Goal: Check status: Check status

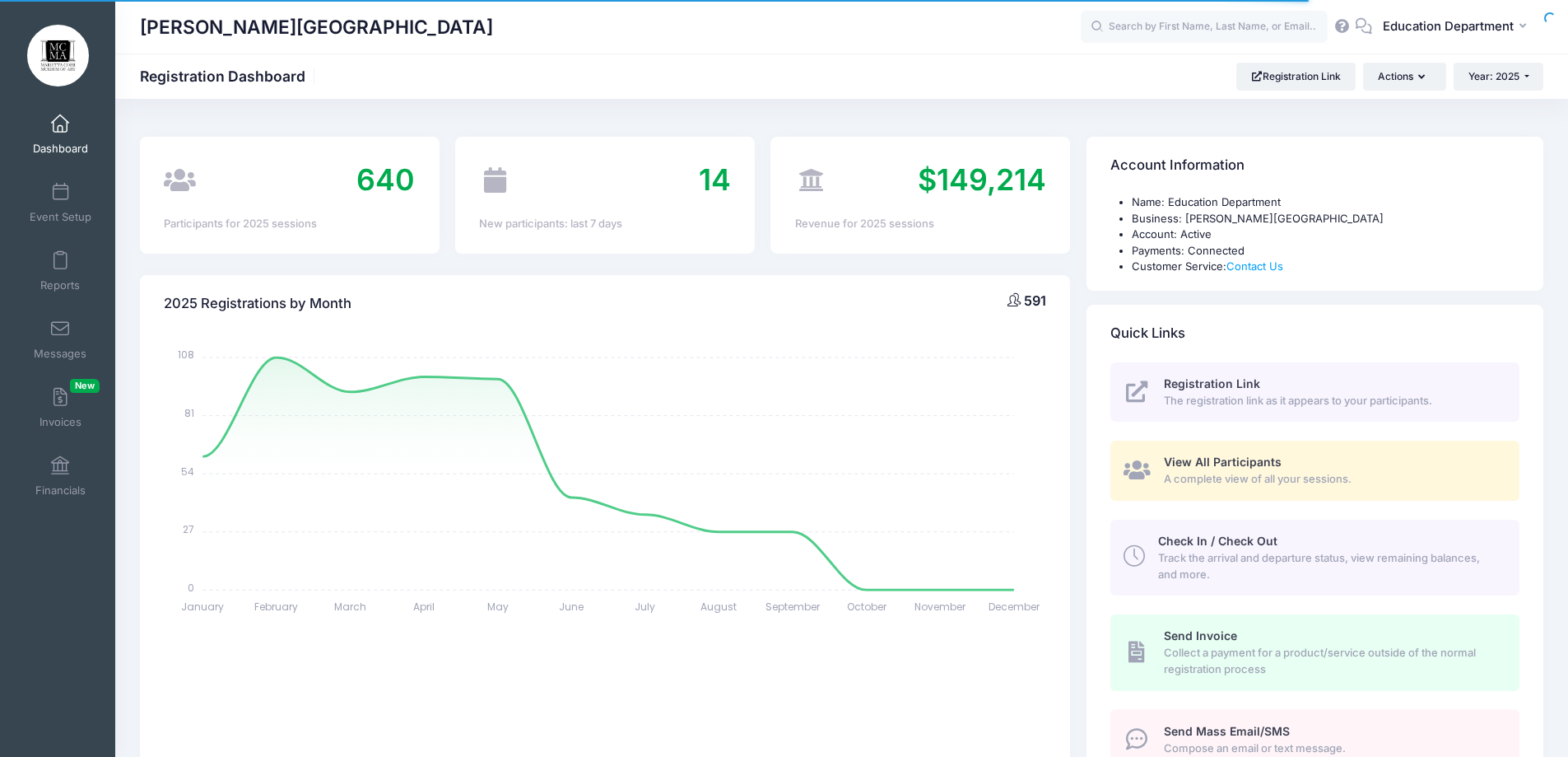
select select
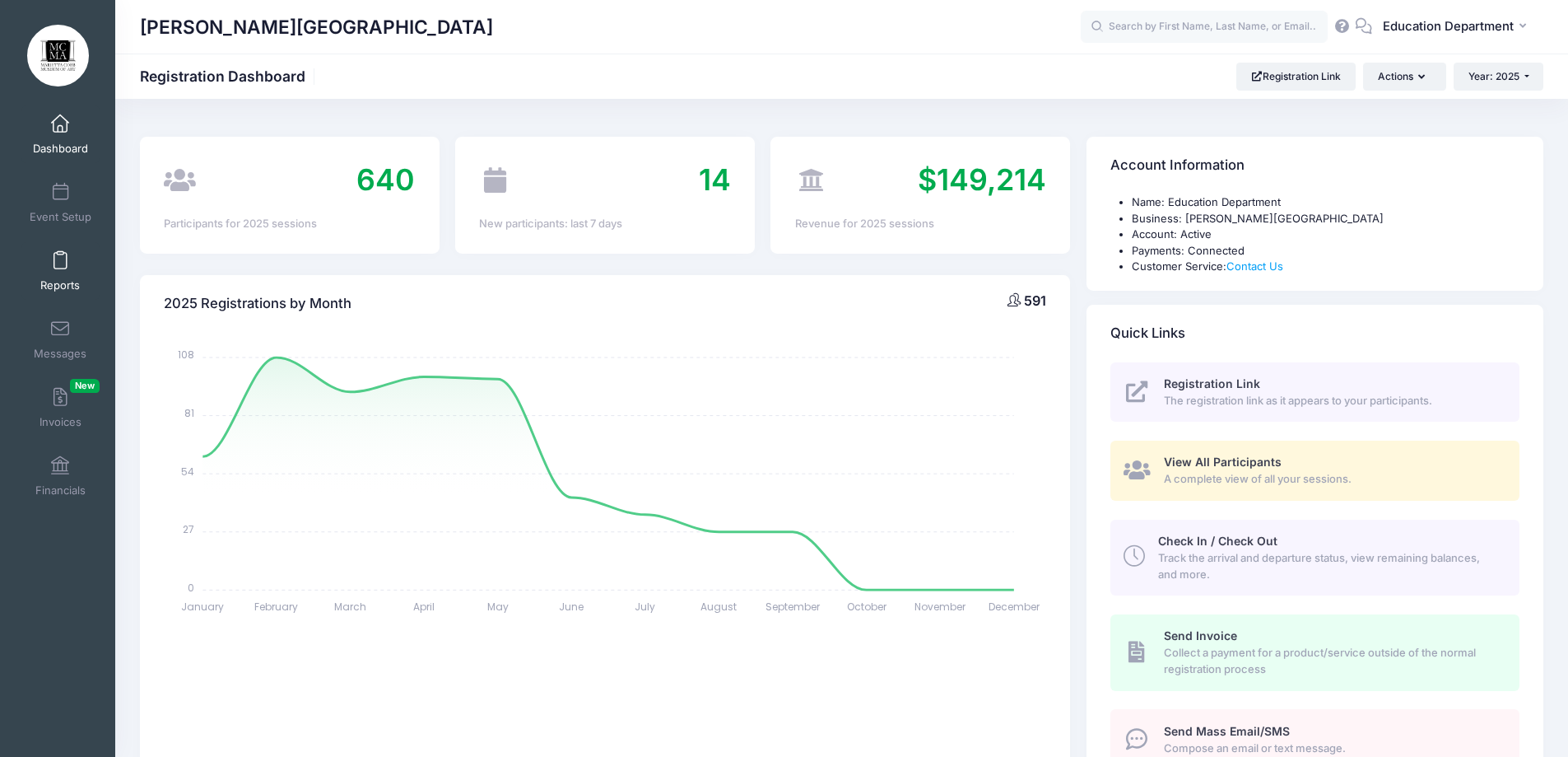
click at [67, 273] on link "Reports" at bounding box center [61, 271] width 79 height 58
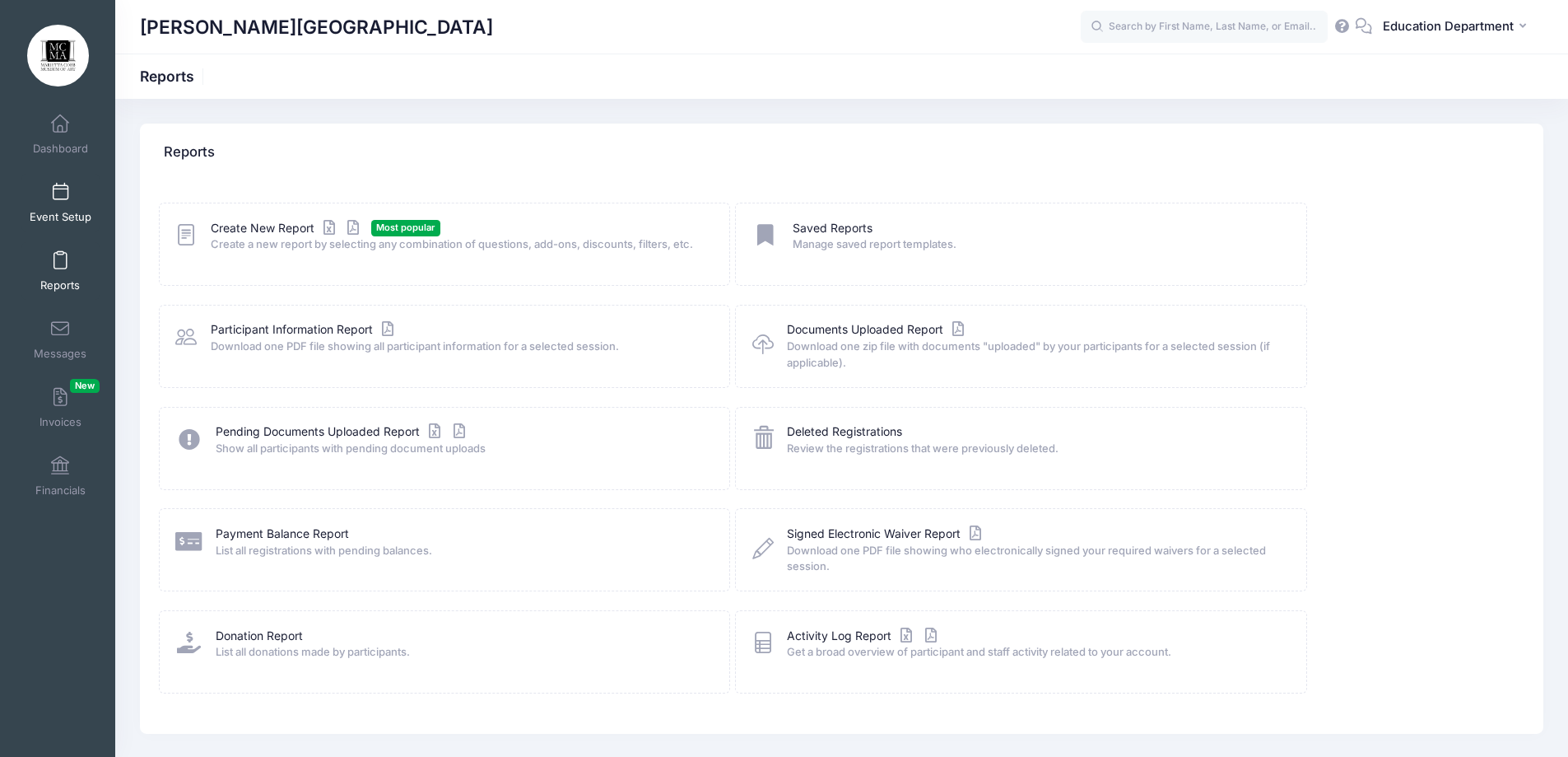
click at [66, 220] on span "Event Setup" at bounding box center [60, 216] width 62 height 14
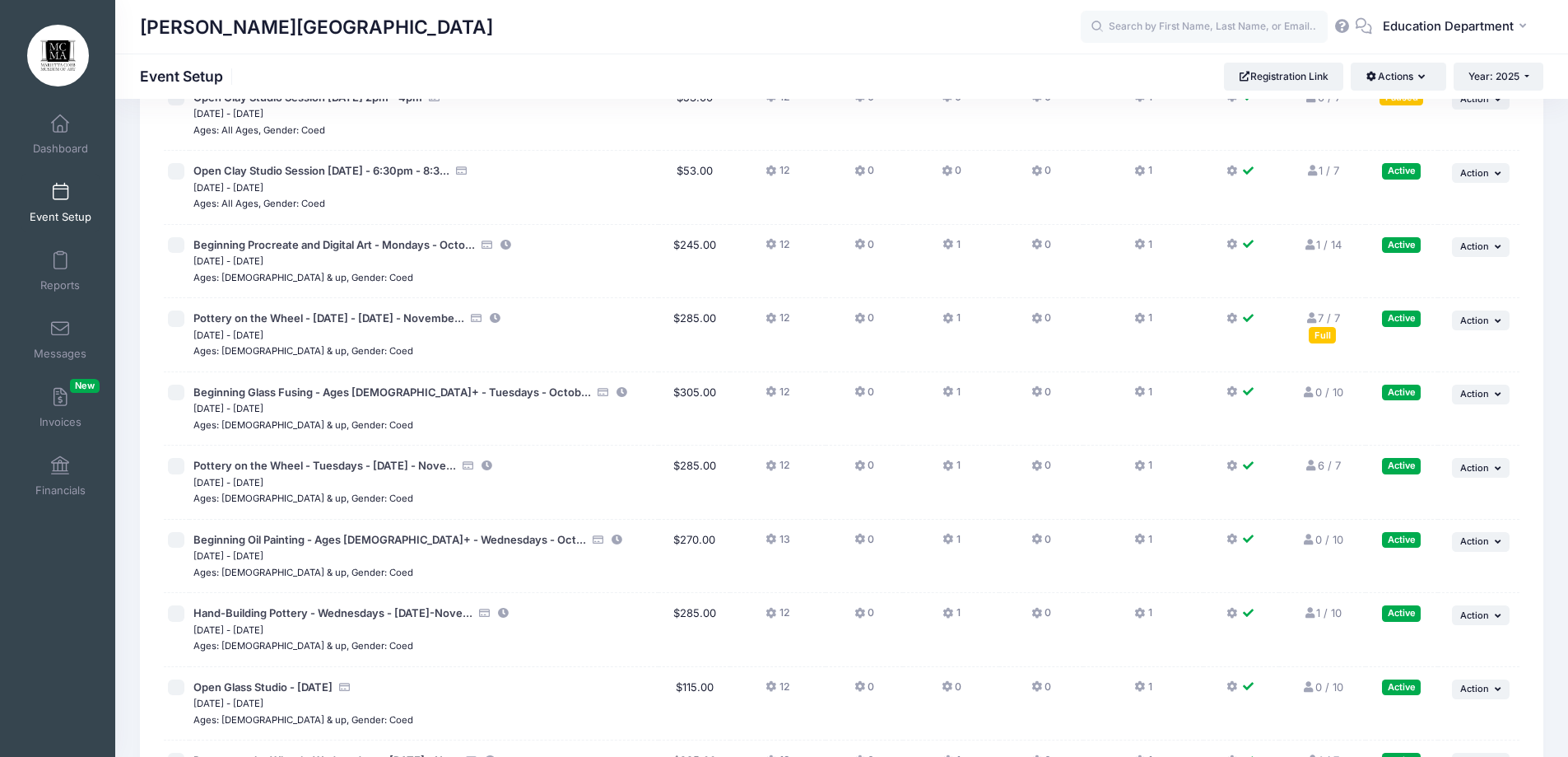
scroll to position [14341, 0]
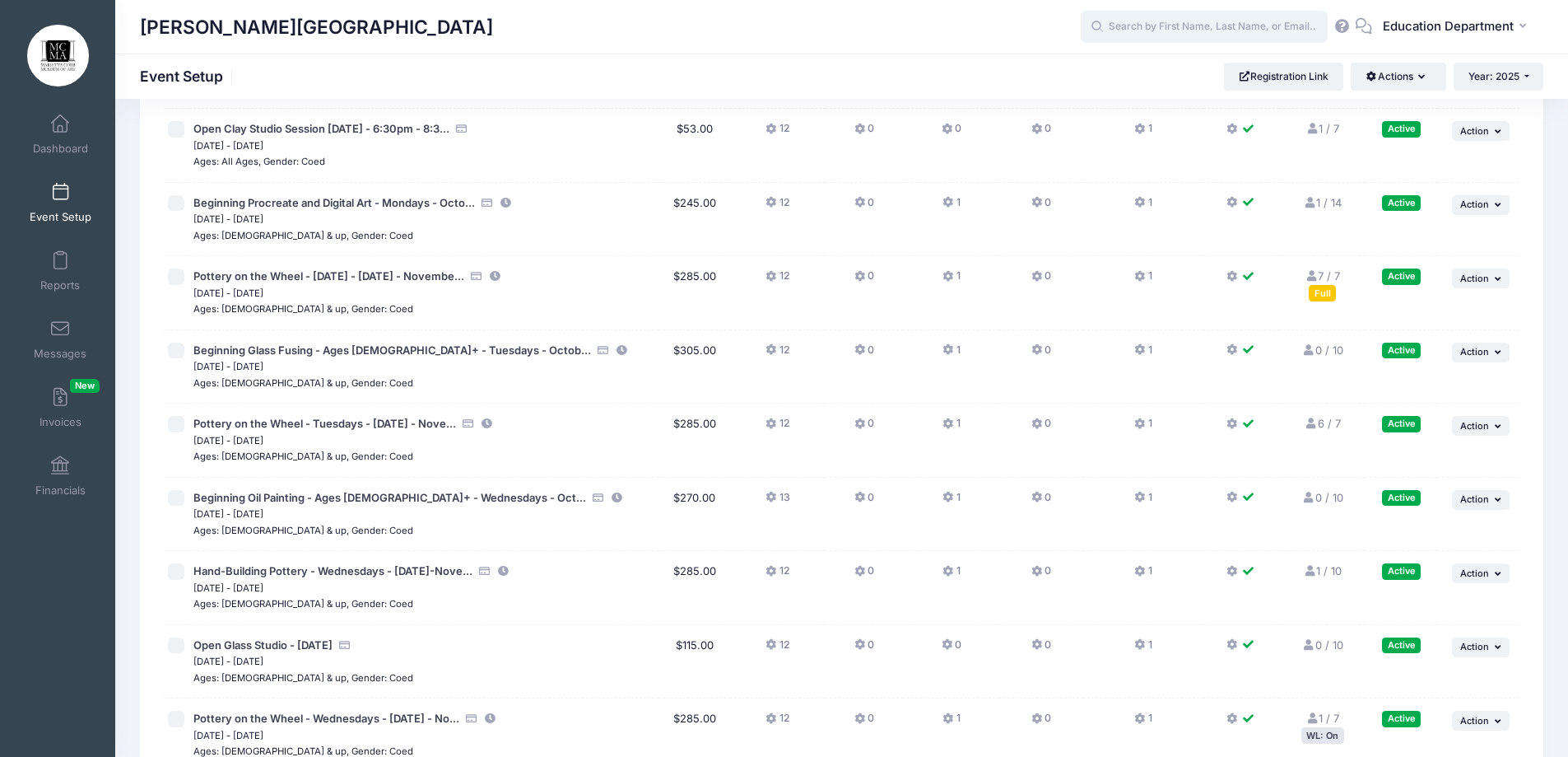
click at [1128, 28] on input "text" at bounding box center [1205, 27] width 247 height 33
click at [1136, 69] on p "[PERSON_NAME]" at bounding box center [1235, 70] width 271 height 18
type input "[PERSON_NAME] (Open Clay Studio Session [DATE] 2pm - 4pm, [DATE])"
